Goal: Transaction & Acquisition: Purchase product/service

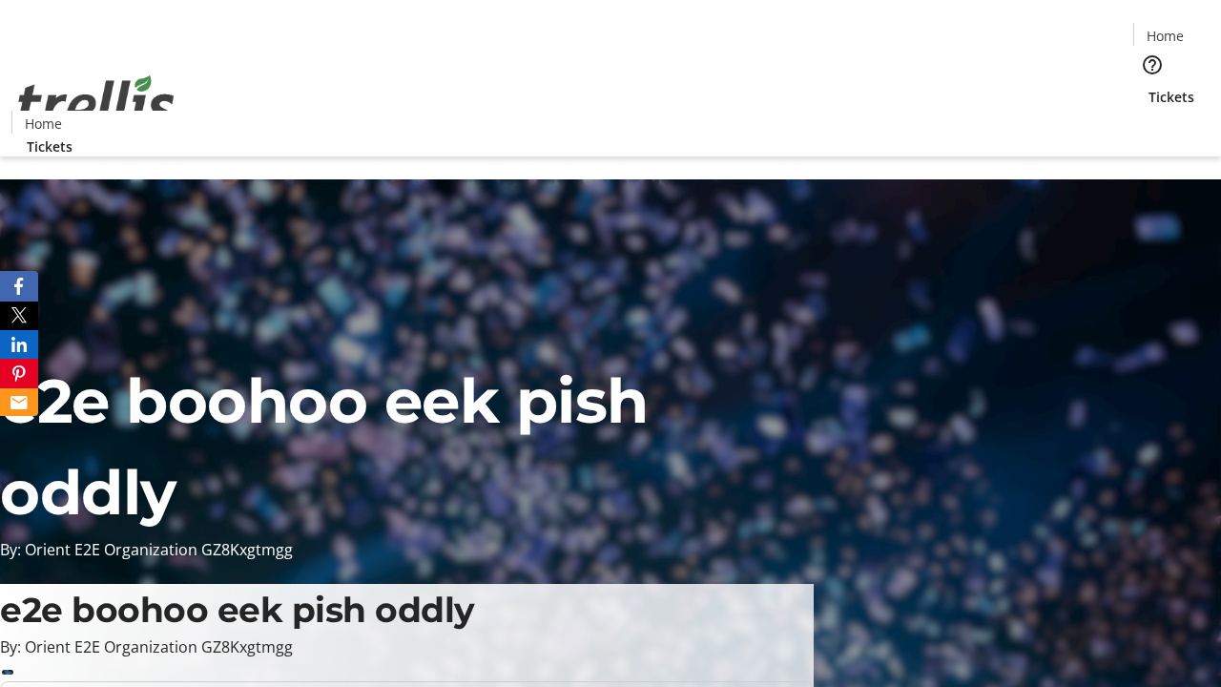
click at [1148, 87] on span "Tickets" at bounding box center [1171, 97] width 46 height 20
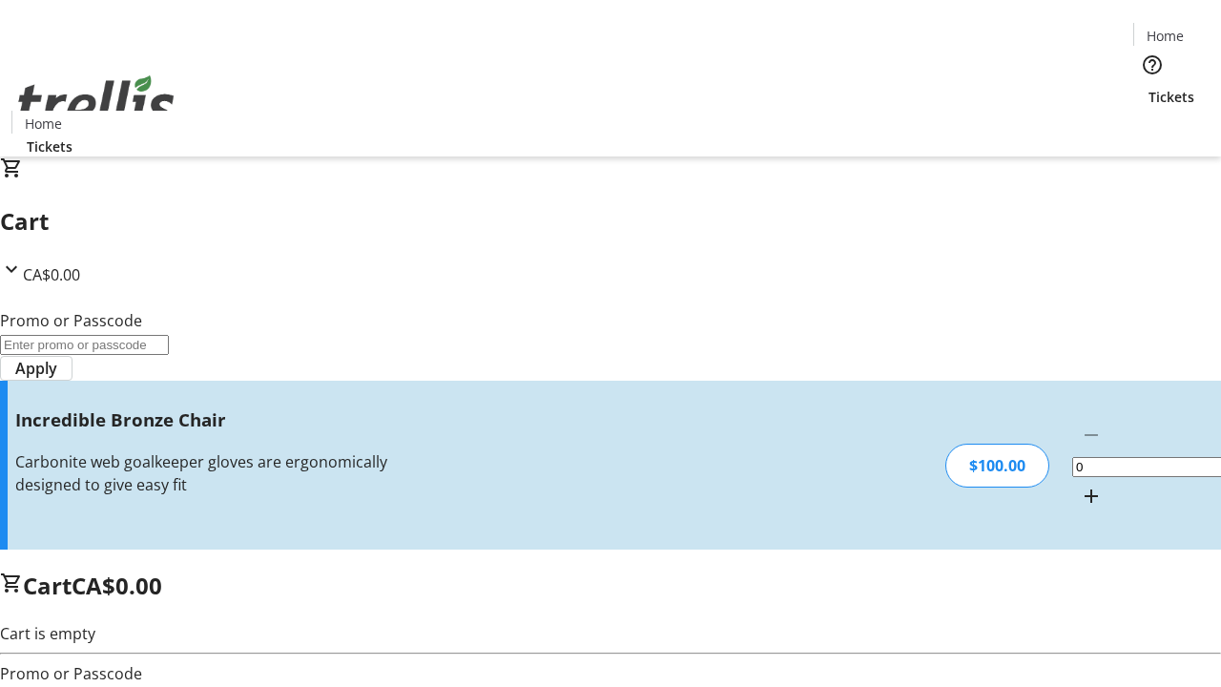
click at [1079, 484] on mat-icon "Increment by one" at bounding box center [1090, 495] width 23 height 23
type input "1"
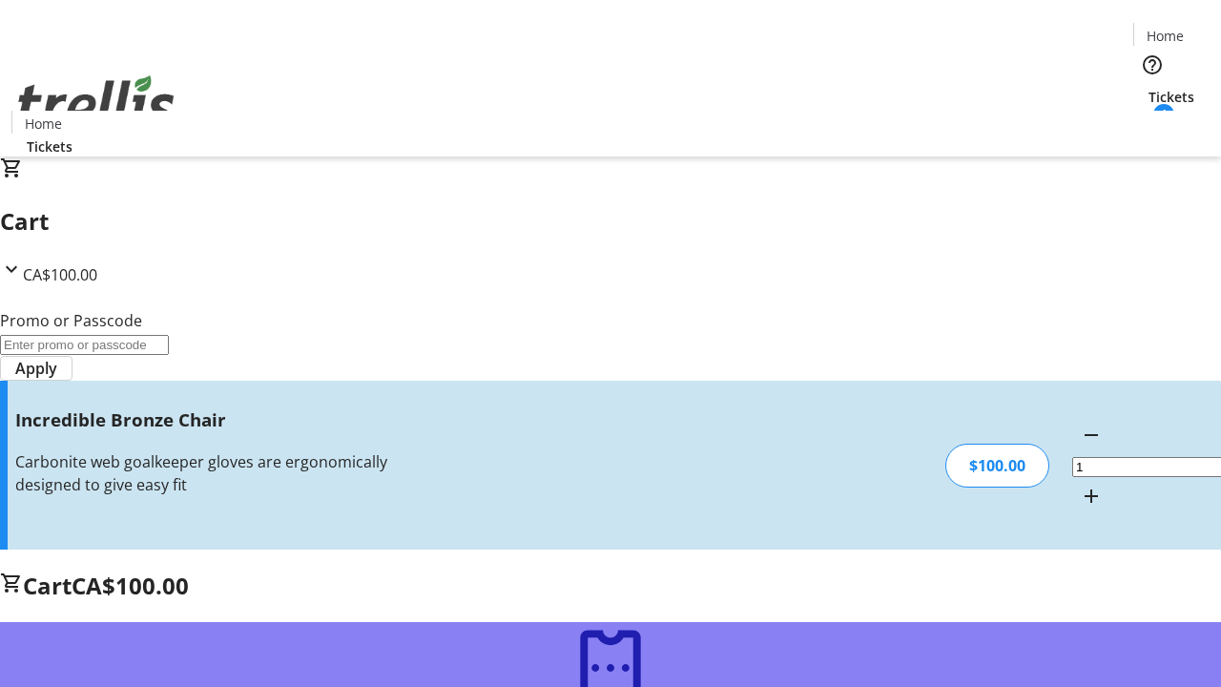
type input "FREE"
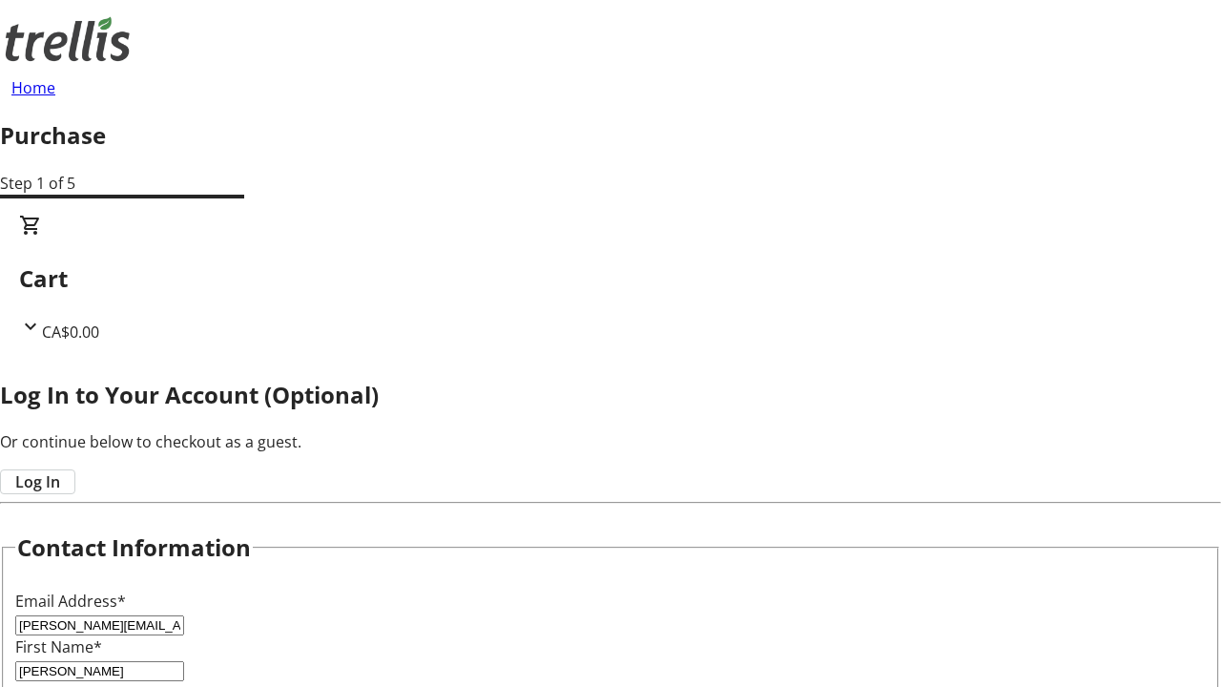
type input "[PERSON_NAME]"
type input "Watsica"
